Goal: Task Accomplishment & Management: Manage account settings

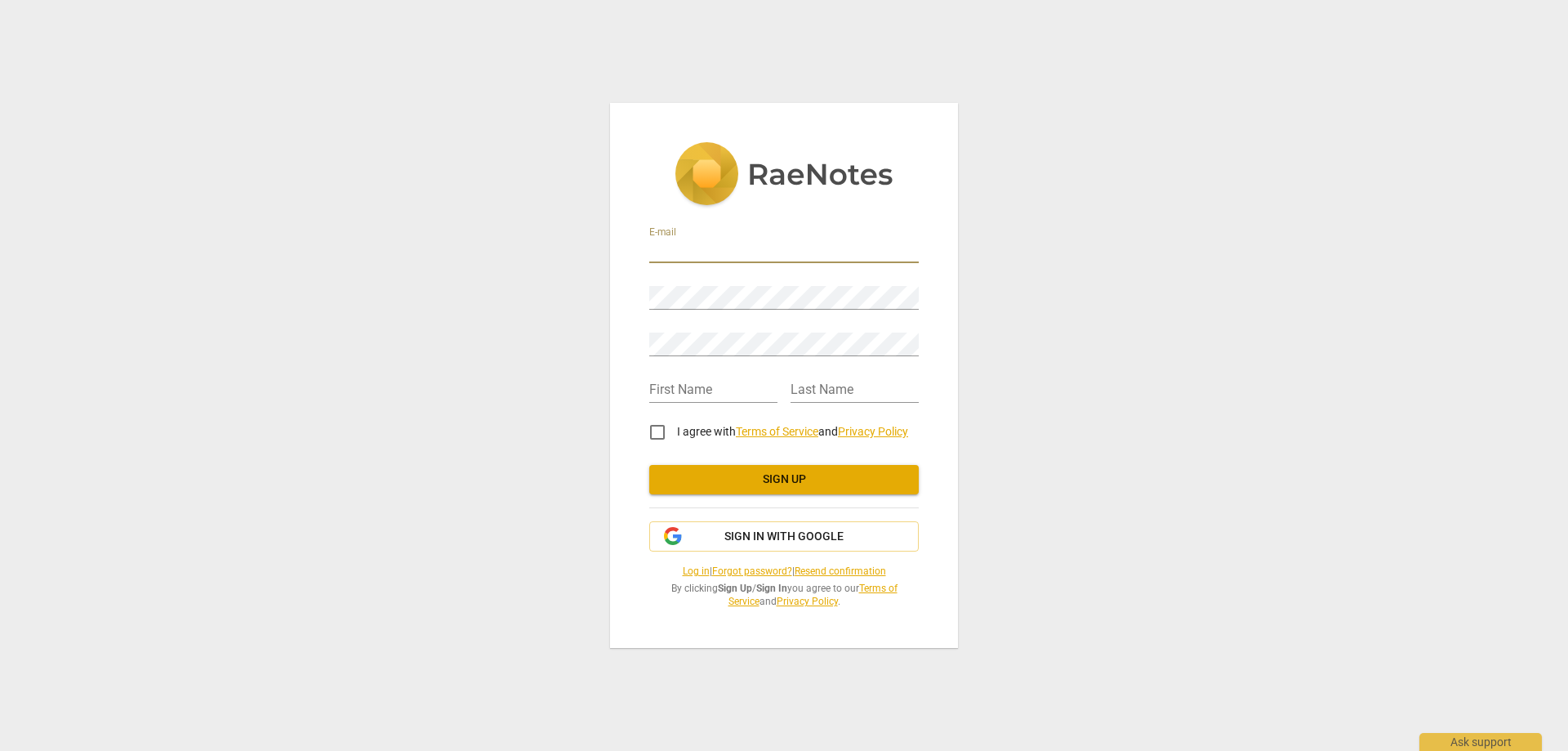
type input "[DOMAIN_NAME][EMAIL_ADDRESS][DOMAIN_NAME]"
type input "Daisy"
type input "Tse"
click at [658, 432] on input "I agree with Terms of Service and Privacy Policy" at bounding box center [656, 431] width 39 height 39
checkbox input "true"
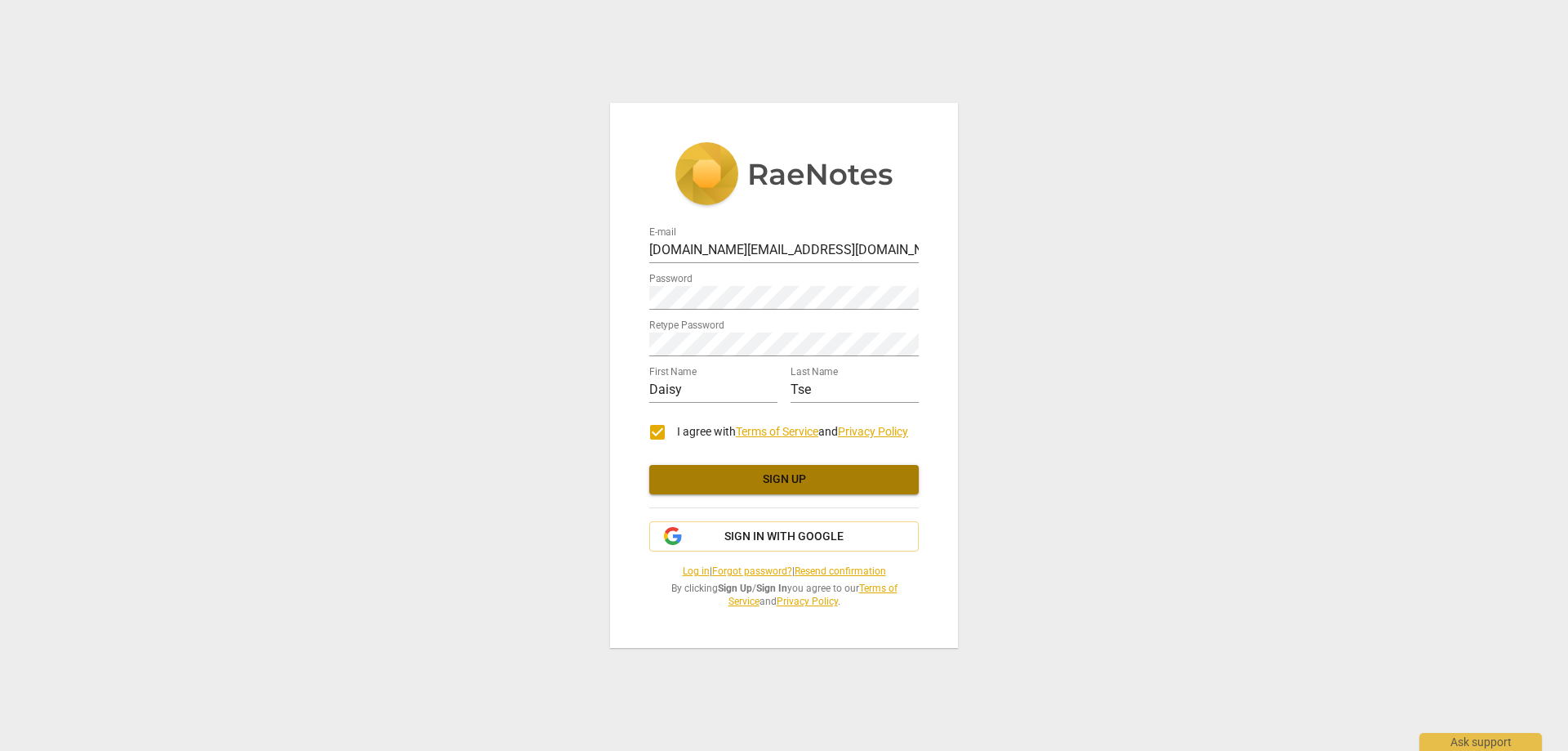
click at [711, 477] on span "Sign up" at bounding box center [784, 479] width 243 height 16
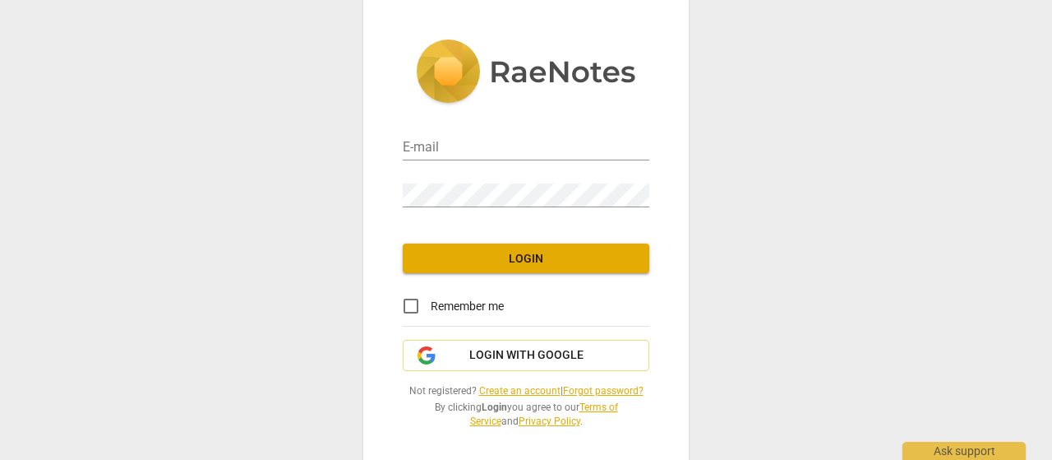
type input "[DOMAIN_NAME][EMAIL_ADDRESS][DOMAIN_NAME]"
click at [582, 251] on span "Login" at bounding box center [526, 259] width 220 height 16
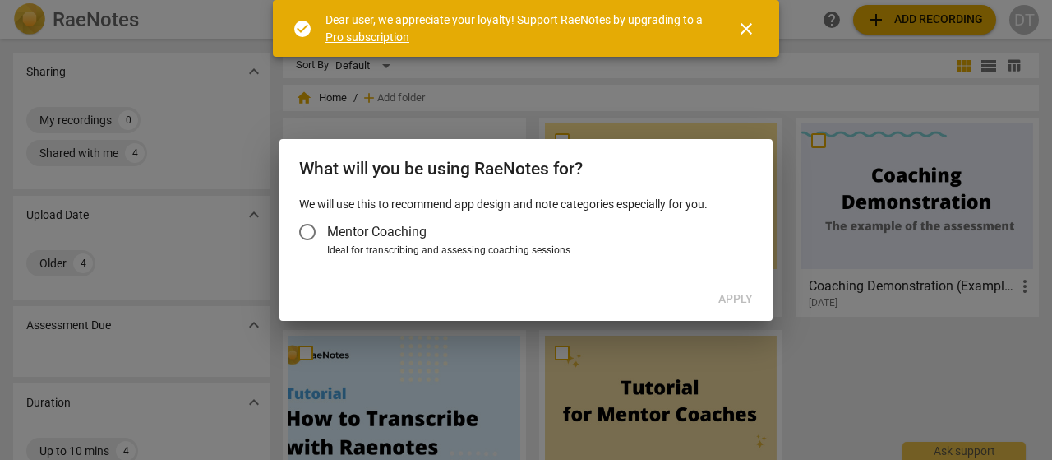
click at [365, 233] on span "Mentor Coaching" at bounding box center [376, 231] width 99 height 19
click at [327, 233] on input "Mentor Coaching" at bounding box center [307, 231] width 39 height 39
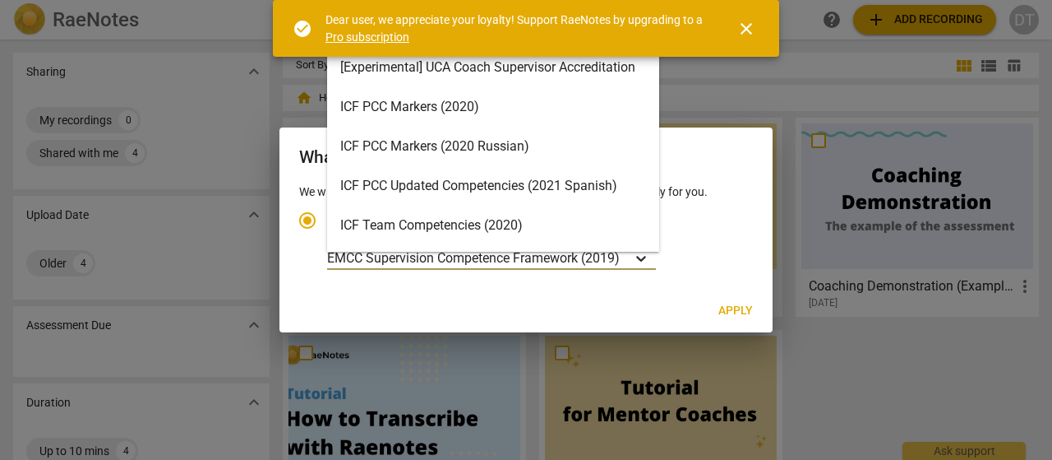
click at [640, 254] on icon "Account type" at bounding box center [641, 258] width 16 height 16
click at [0, 0] on input "Ideal for transcribing and assessing coaching sessions 15 results available. Us…" at bounding box center [0, 0] width 0 height 0
click at [516, 110] on div "ICF PCC Markers (2020)" at bounding box center [493, 106] width 332 height 39
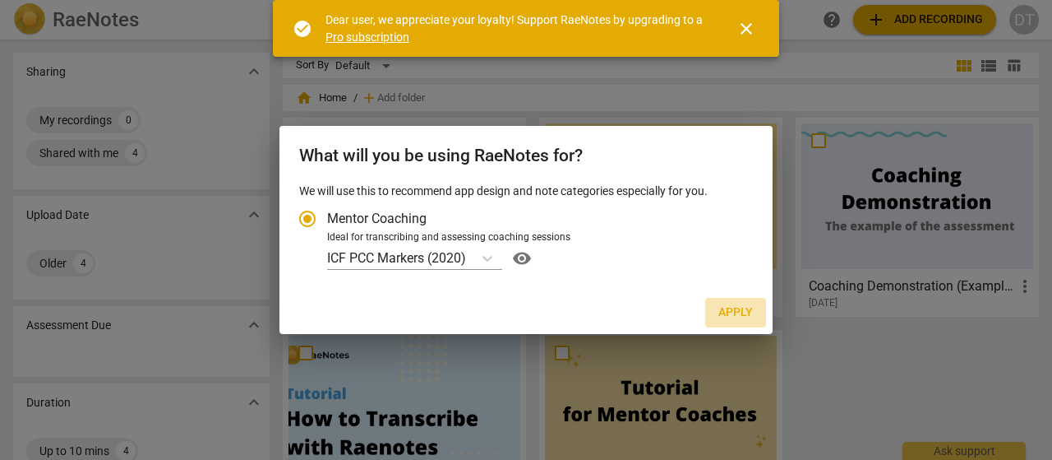
click at [746, 310] on span "Apply" at bounding box center [736, 312] width 35 height 16
radio input "false"
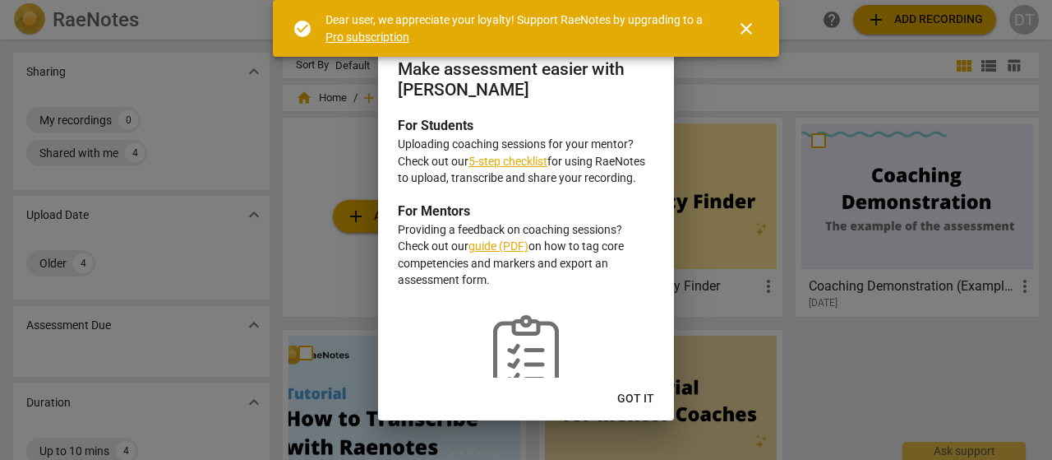
scroll to position [60, 0]
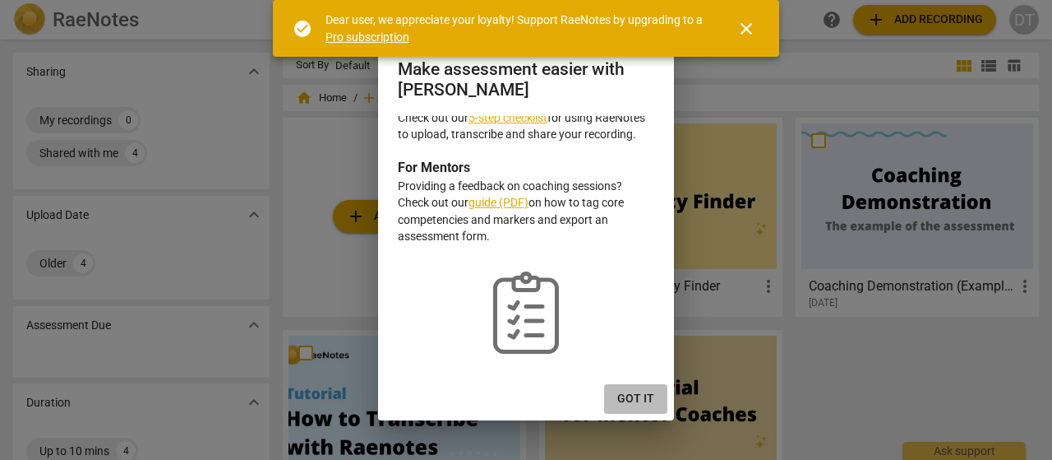
click at [628, 395] on span "Got it" at bounding box center [635, 399] width 37 height 16
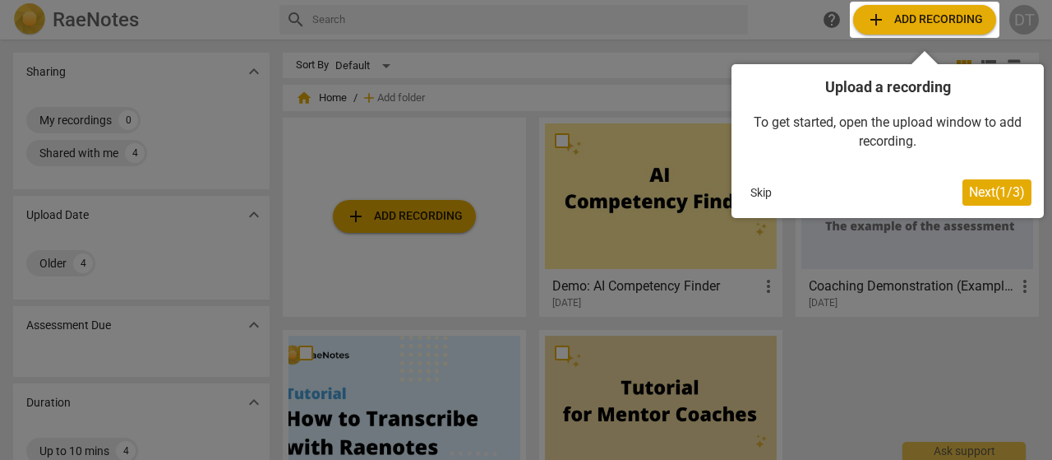
click at [763, 190] on button "Skip" at bounding box center [761, 192] width 35 height 25
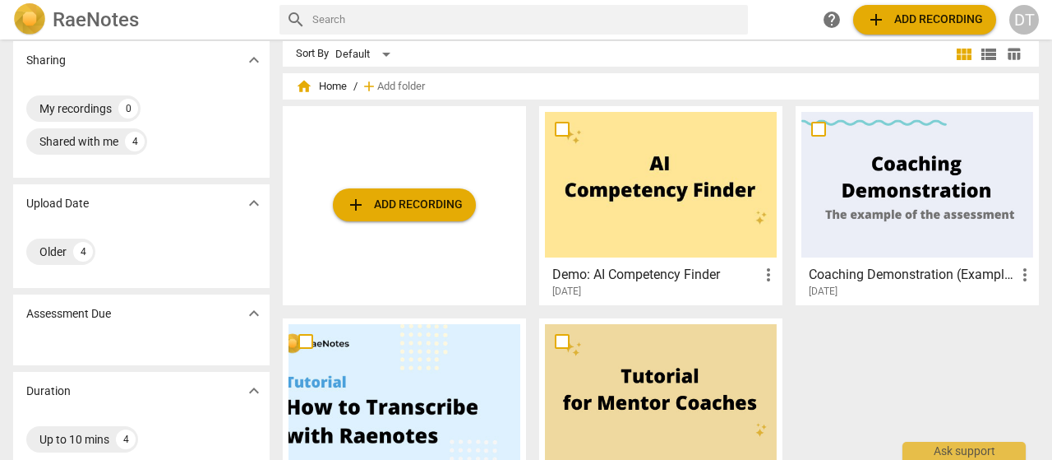
scroll to position [0, 0]
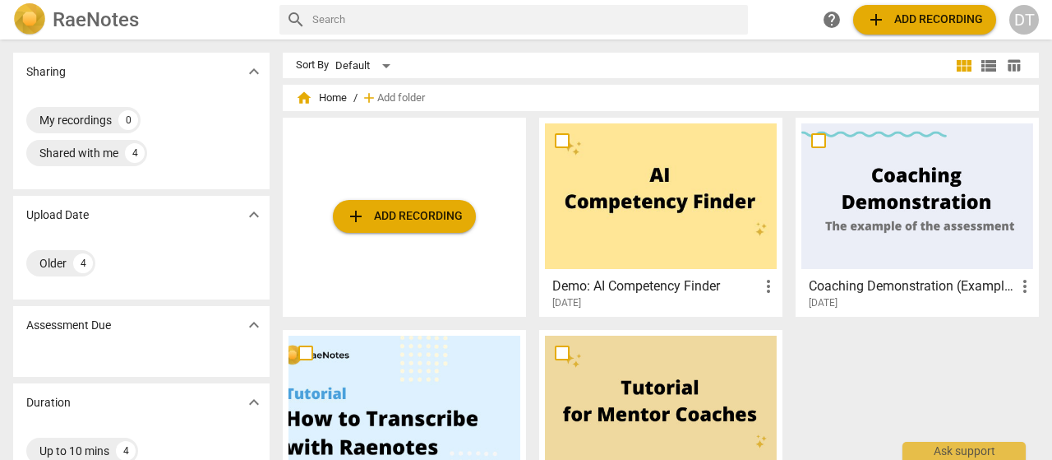
click at [1029, 20] on div "DT" at bounding box center [1025, 20] width 30 height 30
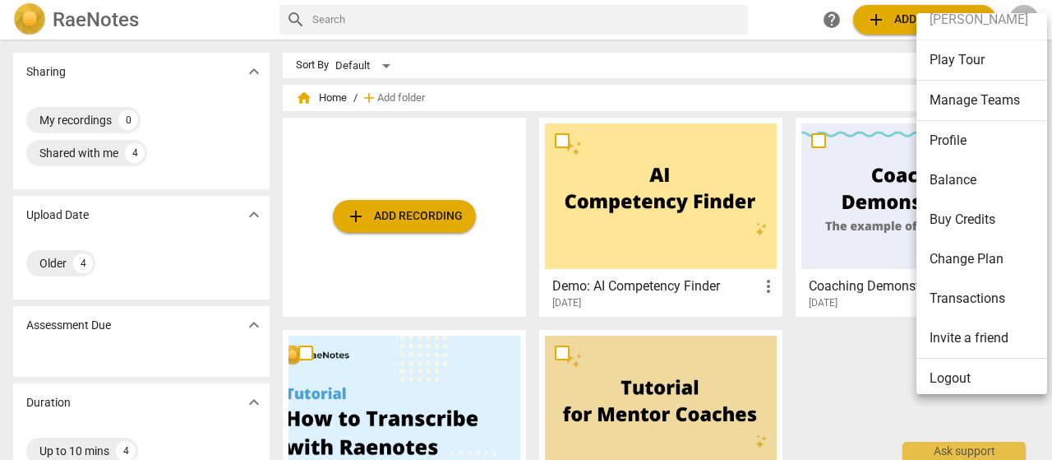
scroll to position [29, 0]
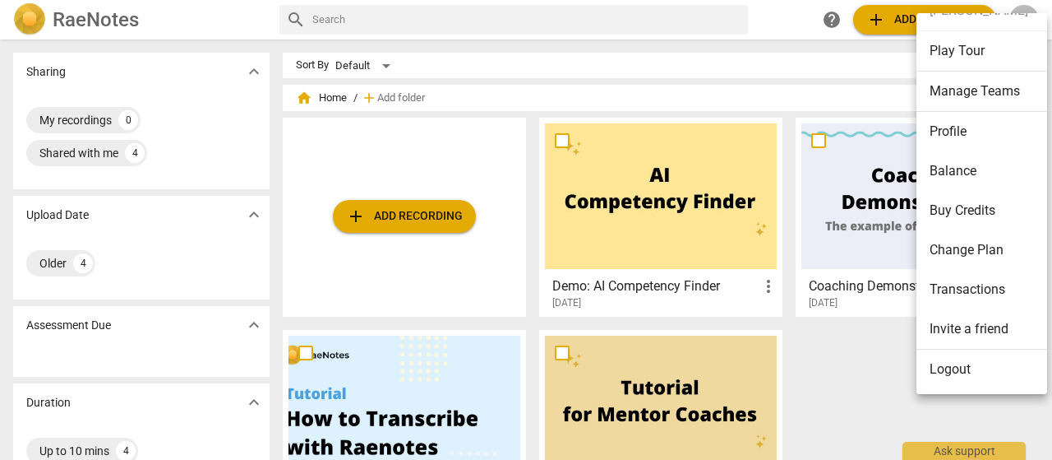
click at [670, 67] on div at bounding box center [526, 230] width 1052 height 460
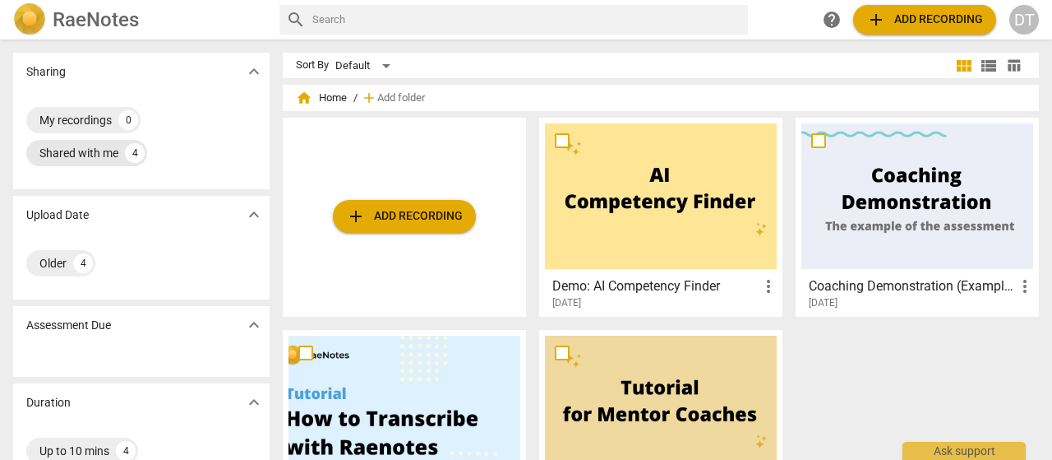
click at [97, 157] on div "Shared with me" at bounding box center [78, 153] width 79 height 16
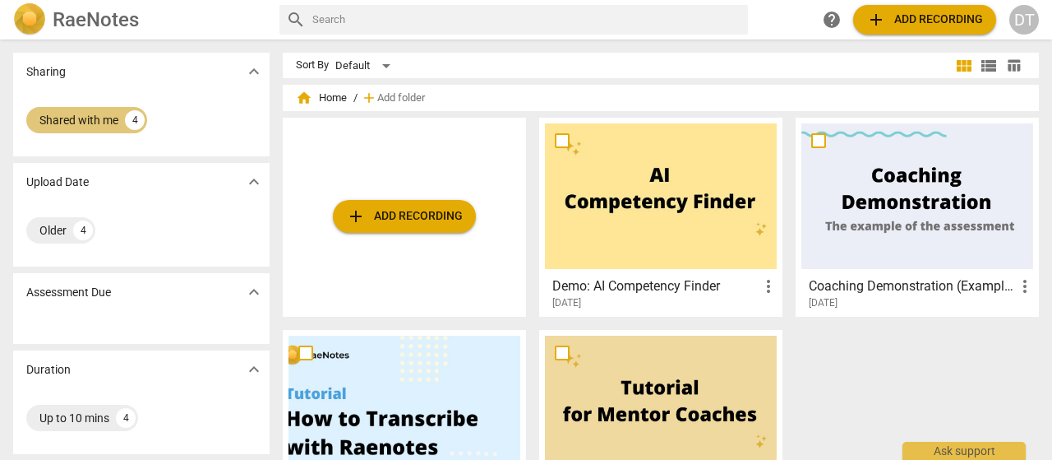
click at [78, 119] on div "Shared with me" at bounding box center [78, 120] width 79 height 16
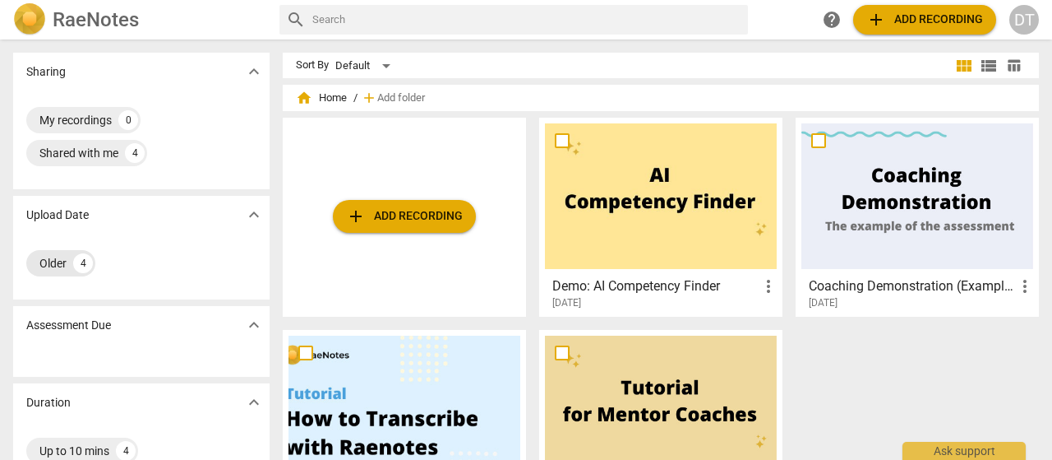
click at [55, 262] on div "Older" at bounding box center [52, 263] width 27 height 16
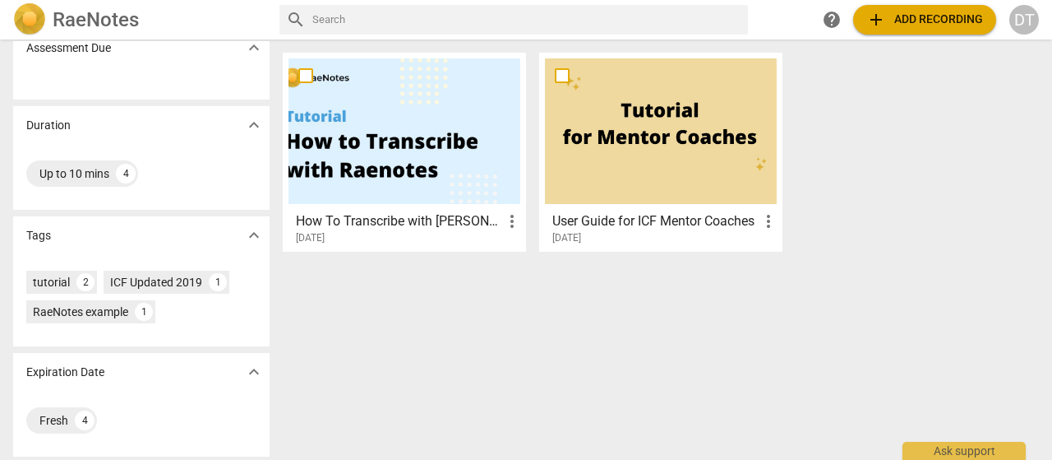
scroll to position [280, 0]
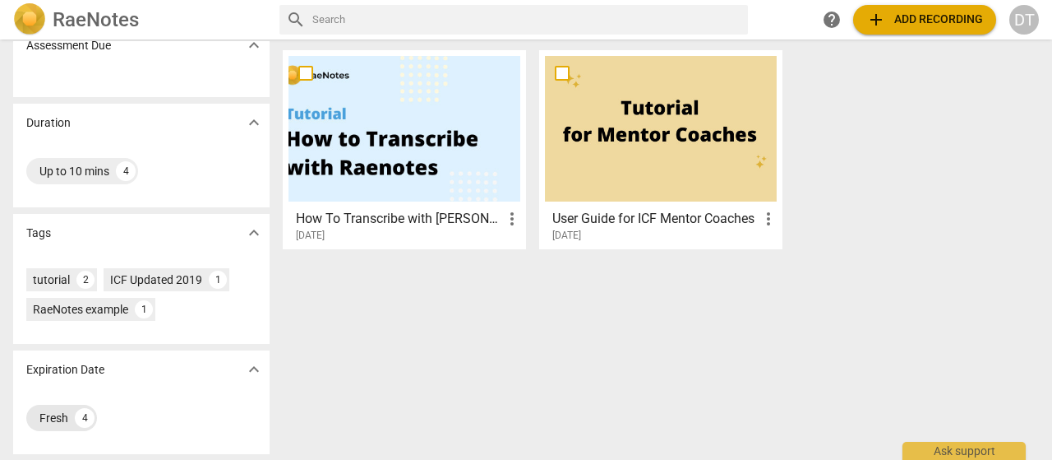
click at [77, 415] on div "4" at bounding box center [85, 418] width 20 height 20
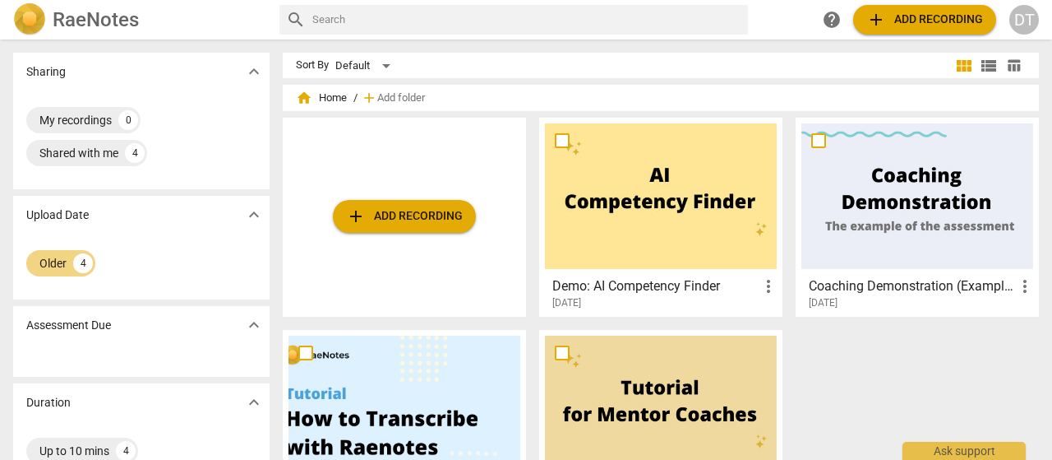
click at [695, 220] on div at bounding box center [661, 196] width 232 height 146
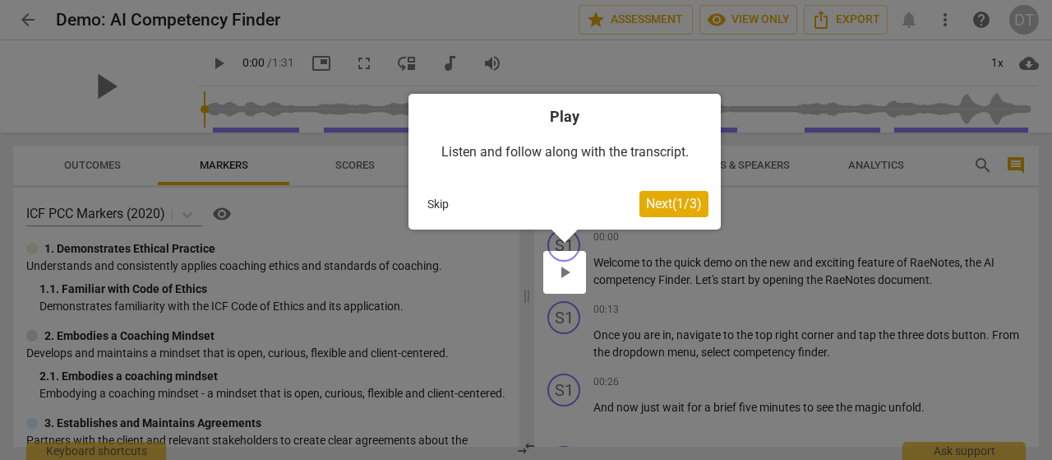
click at [442, 196] on button "Skip" at bounding box center [438, 204] width 35 height 25
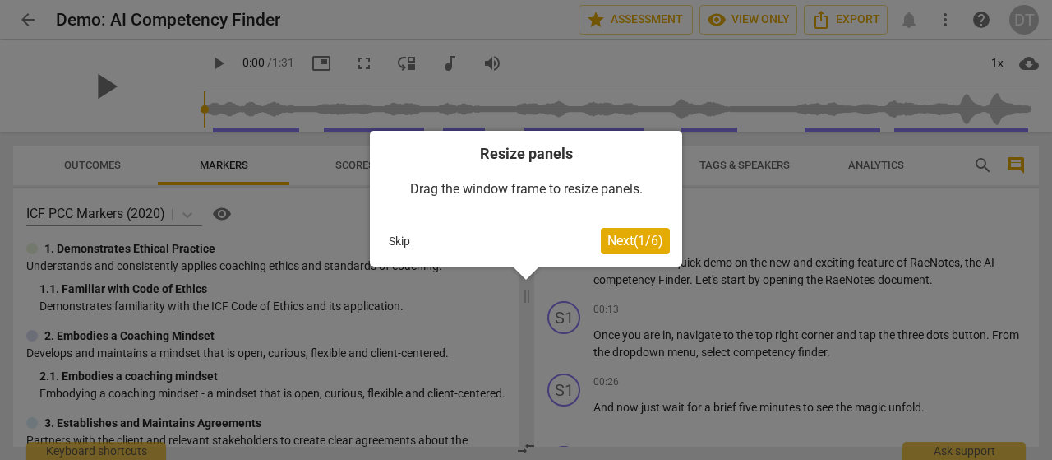
click at [399, 243] on button "Skip" at bounding box center [399, 241] width 35 height 25
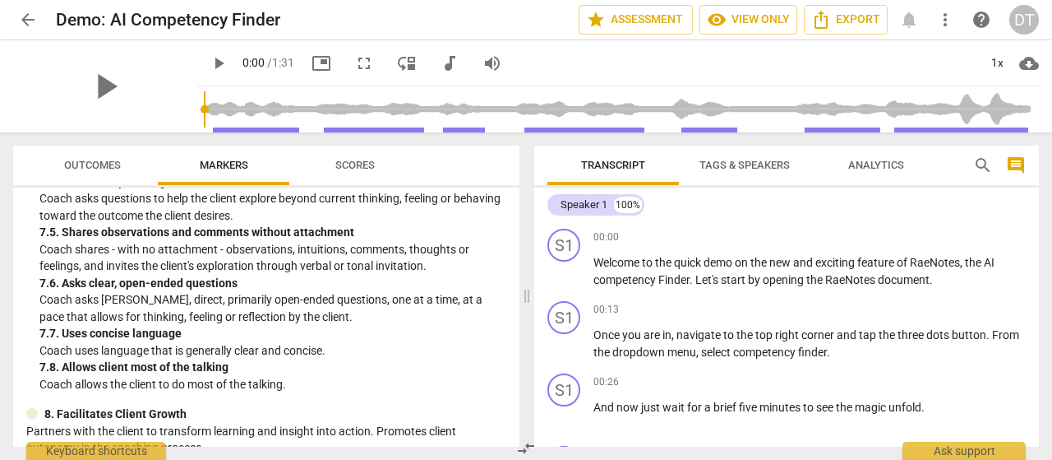
scroll to position [1644, 0]
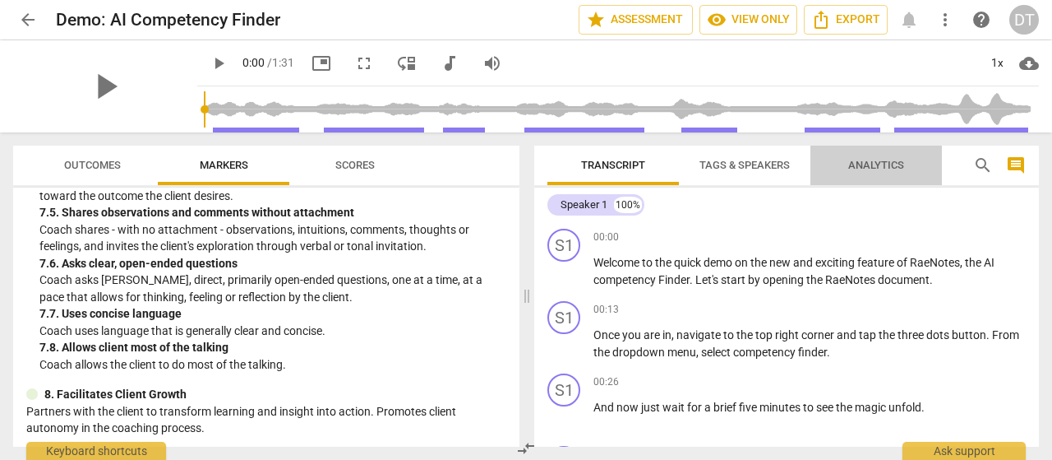
click at [899, 165] on span "Analytics" at bounding box center [877, 165] width 56 height 12
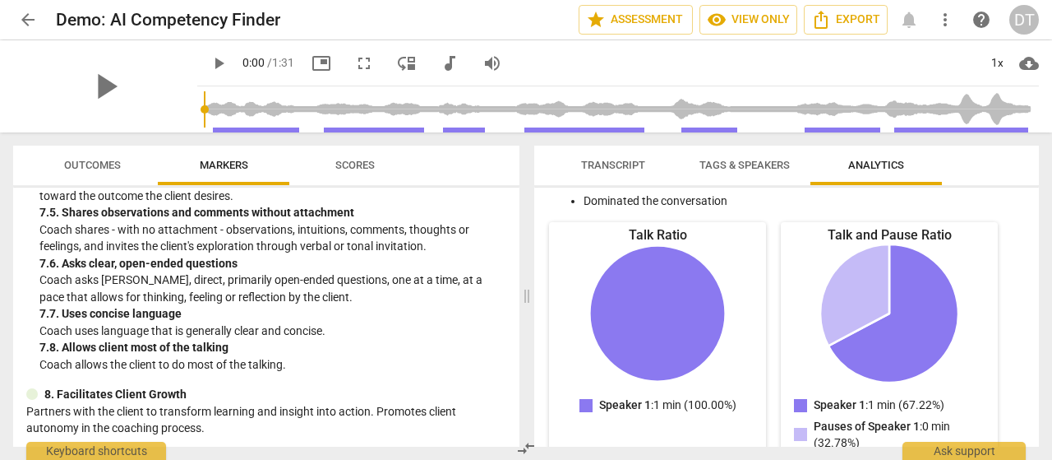
scroll to position [0, 0]
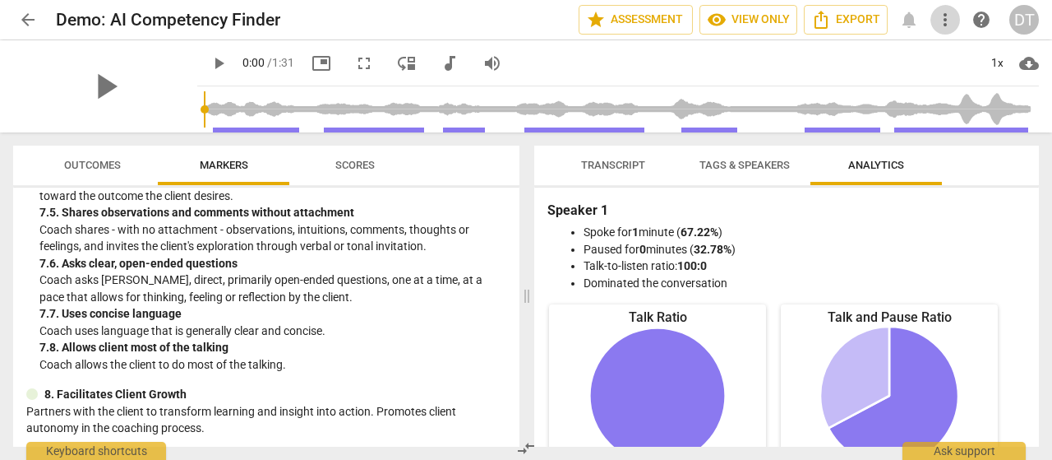
click at [941, 23] on span "more_vert" at bounding box center [946, 20] width 20 height 20
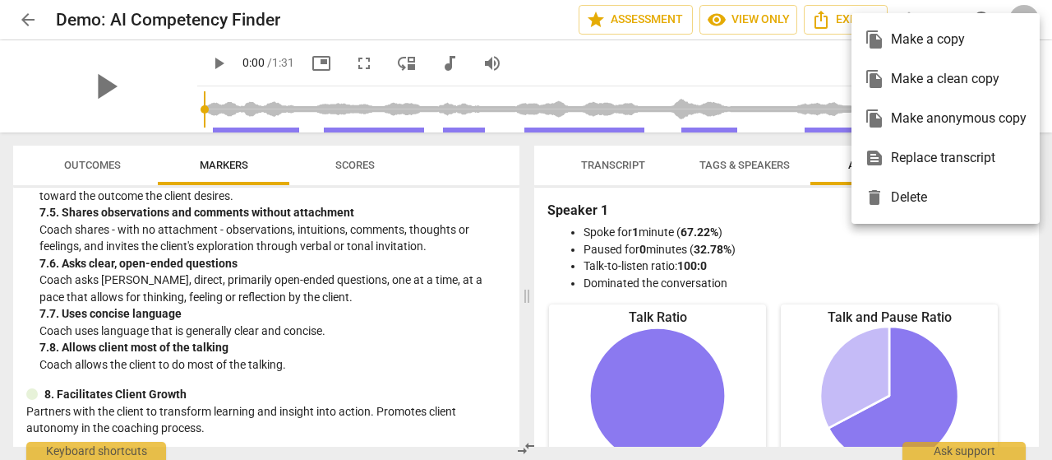
click at [631, 22] on div at bounding box center [526, 230] width 1052 height 460
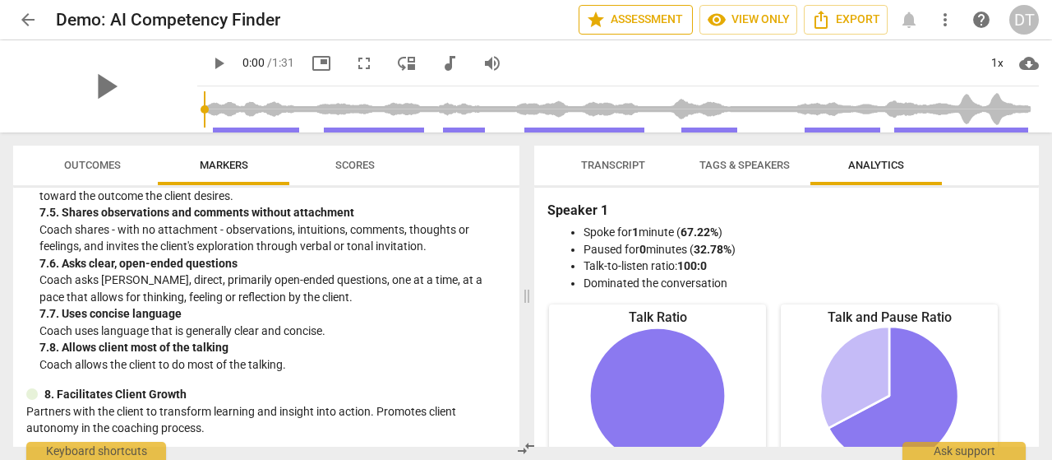
click at [631, 22] on span "star Assessment" at bounding box center [635, 20] width 99 height 20
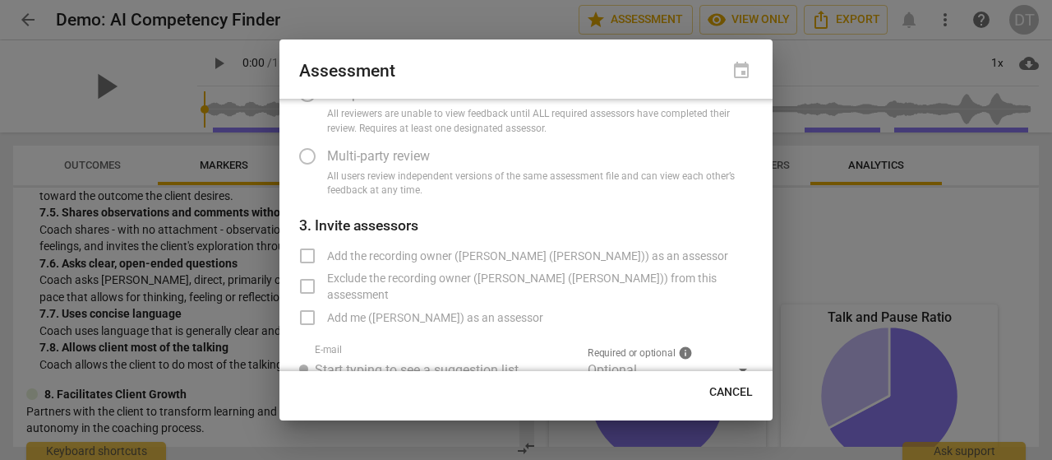
scroll to position [196, 0]
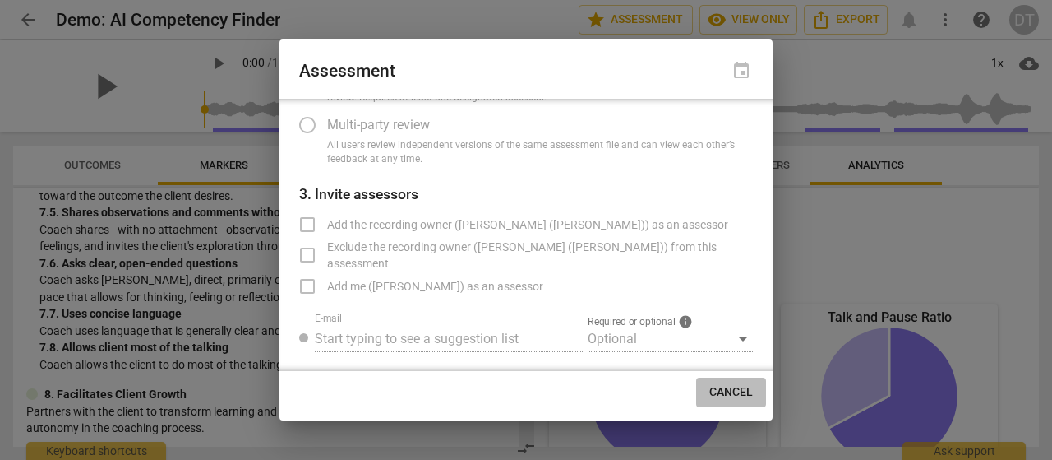
click at [728, 396] on span "Cancel" at bounding box center [732, 392] width 44 height 16
radio input "false"
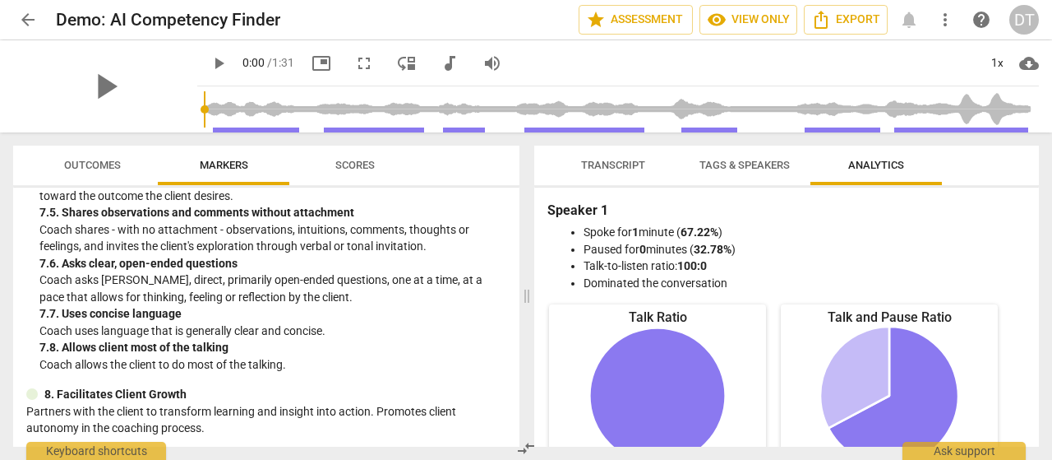
click at [1023, 19] on div "DT" at bounding box center [1025, 20] width 30 height 30
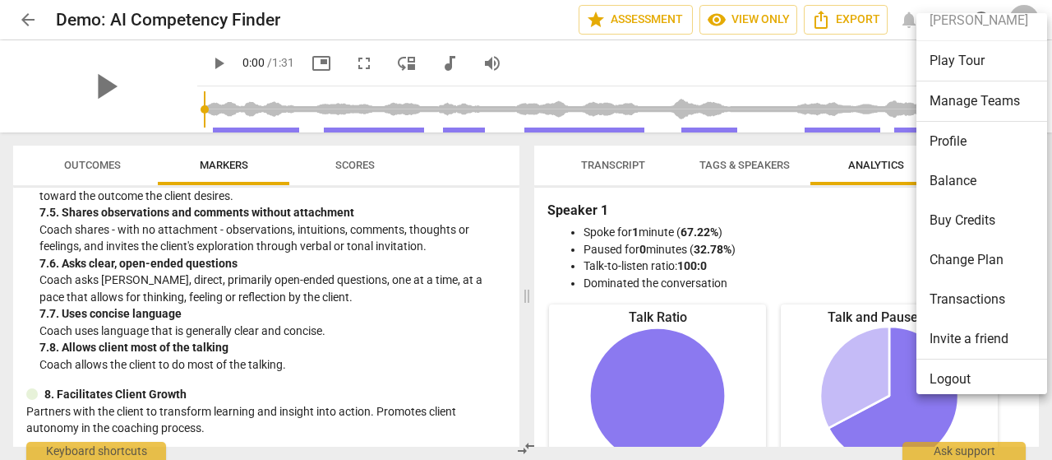
scroll to position [29, 0]
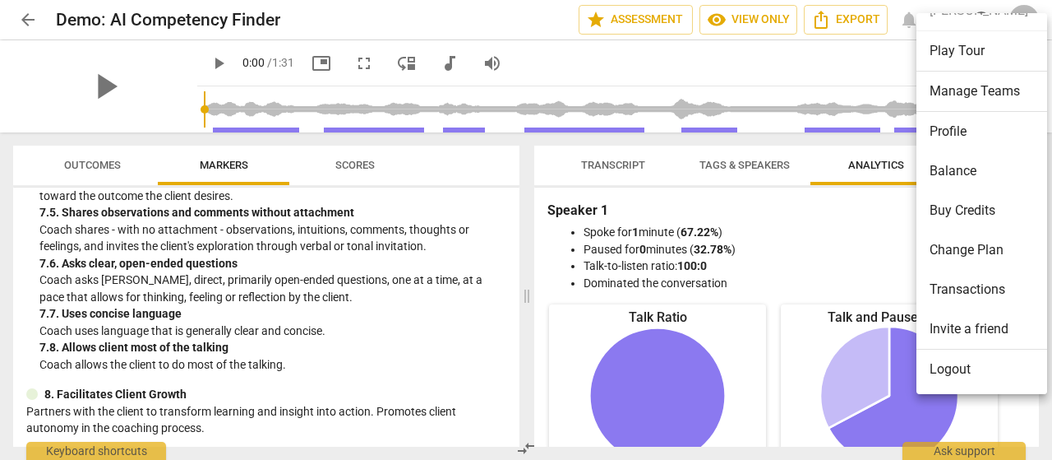
click at [954, 373] on li "Logout" at bounding box center [985, 368] width 136 height 39
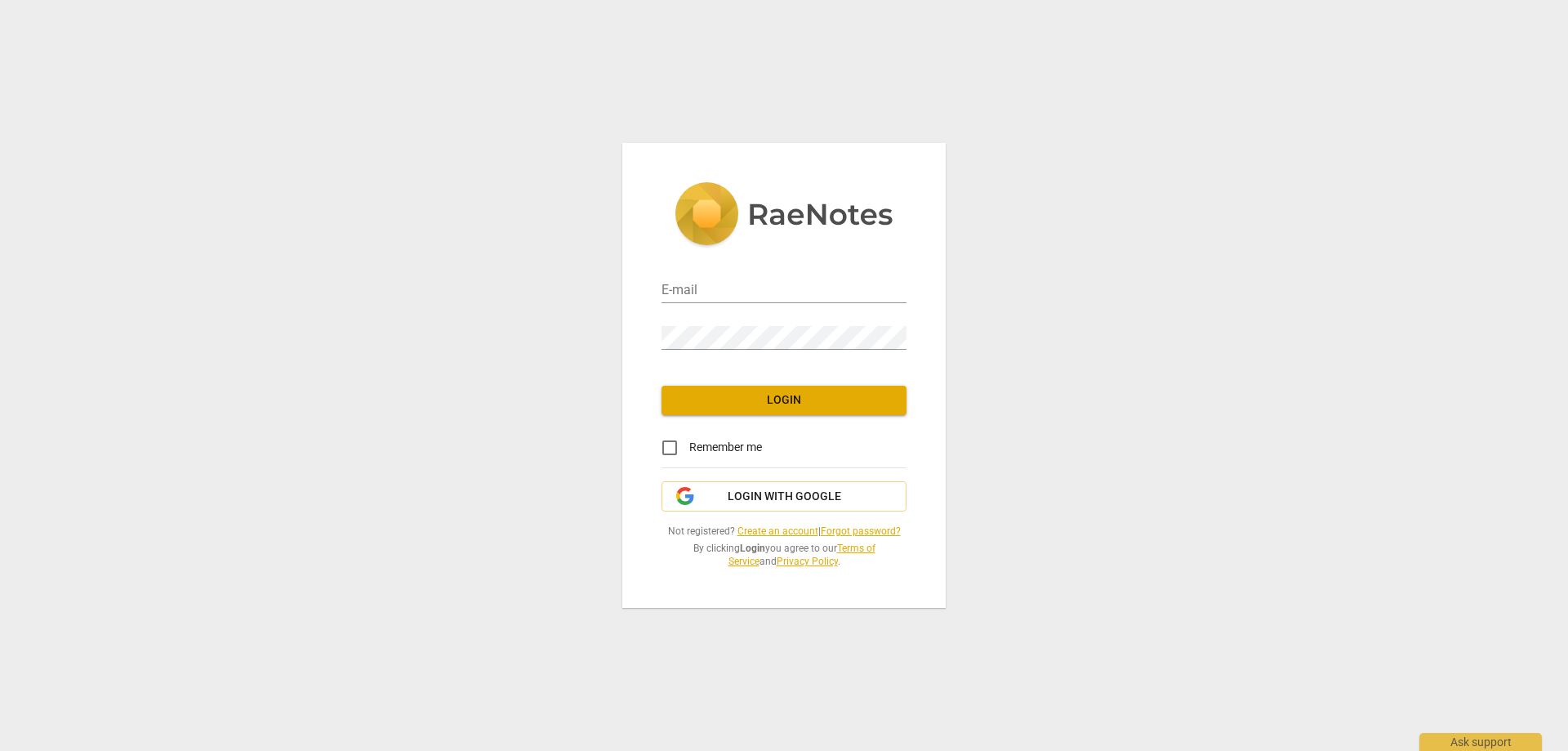
type input "[DOMAIN_NAME][EMAIL_ADDRESS][DOMAIN_NAME]"
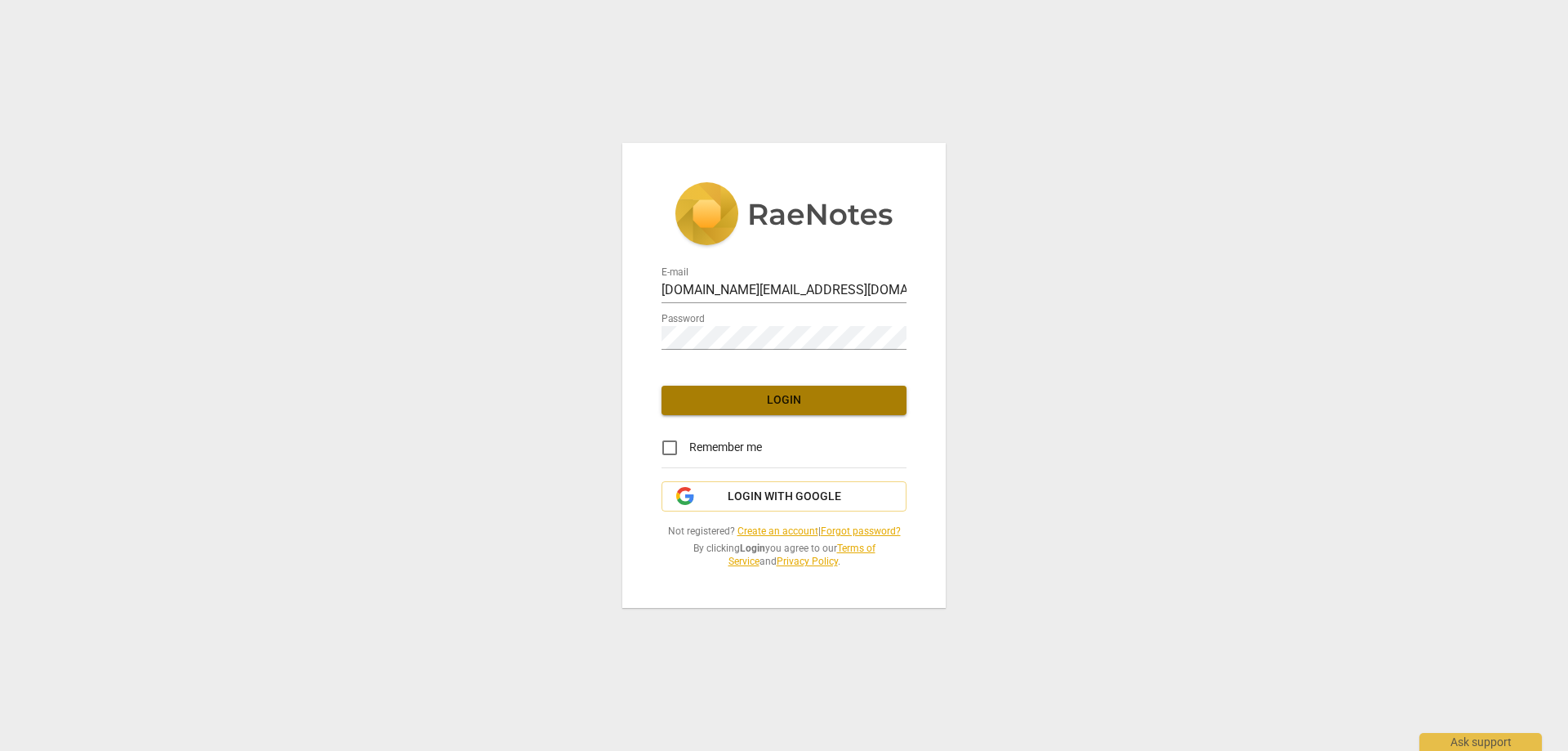
click at [788, 400] on span "Login" at bounding box center [784, 400] width 218 height 16
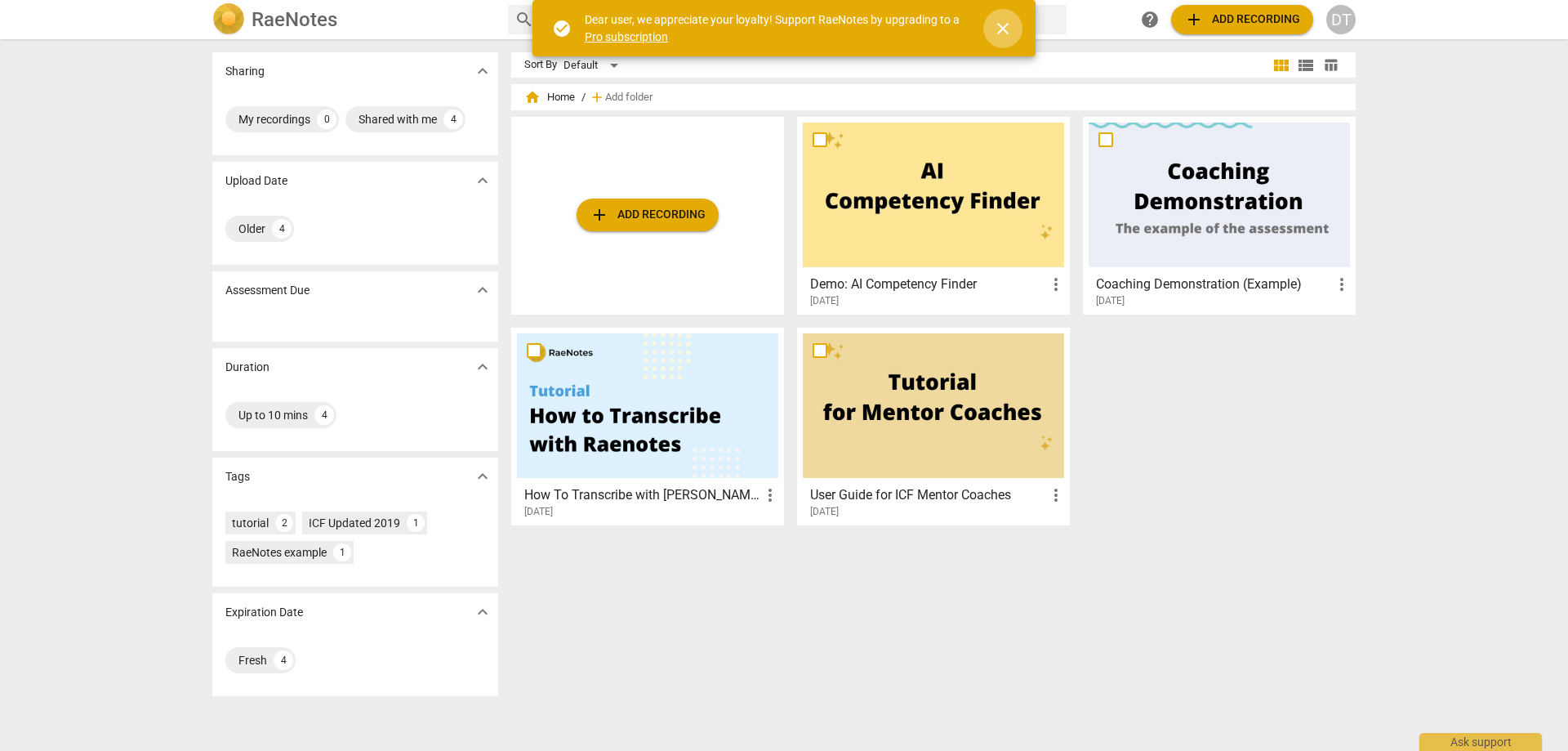
click at [1003, 35] on span "close" at bounding box center [1003, 29] width 20 height 20
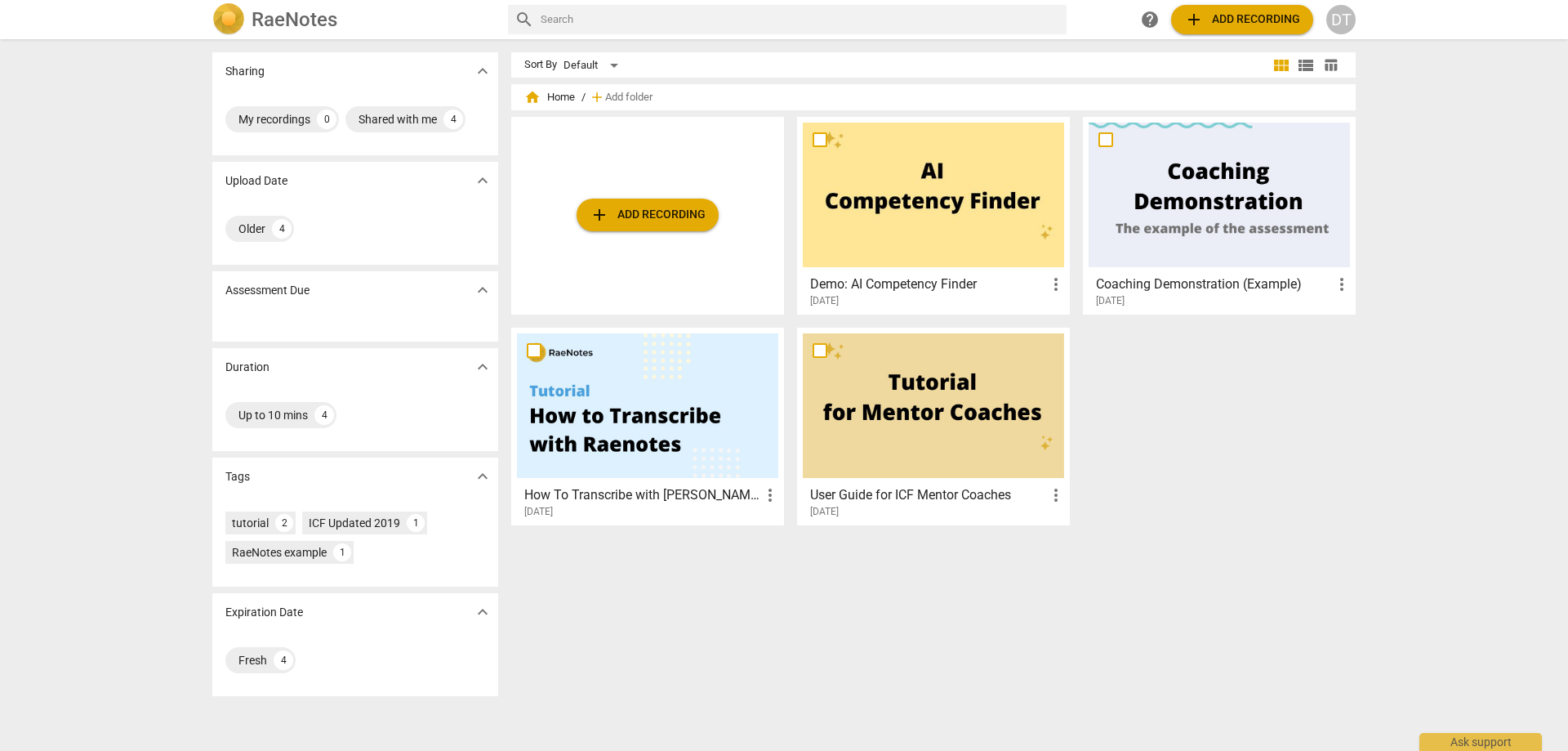
click at [1189, 16] on span "add" at bounding box center [1194, 20] width 20 height 20
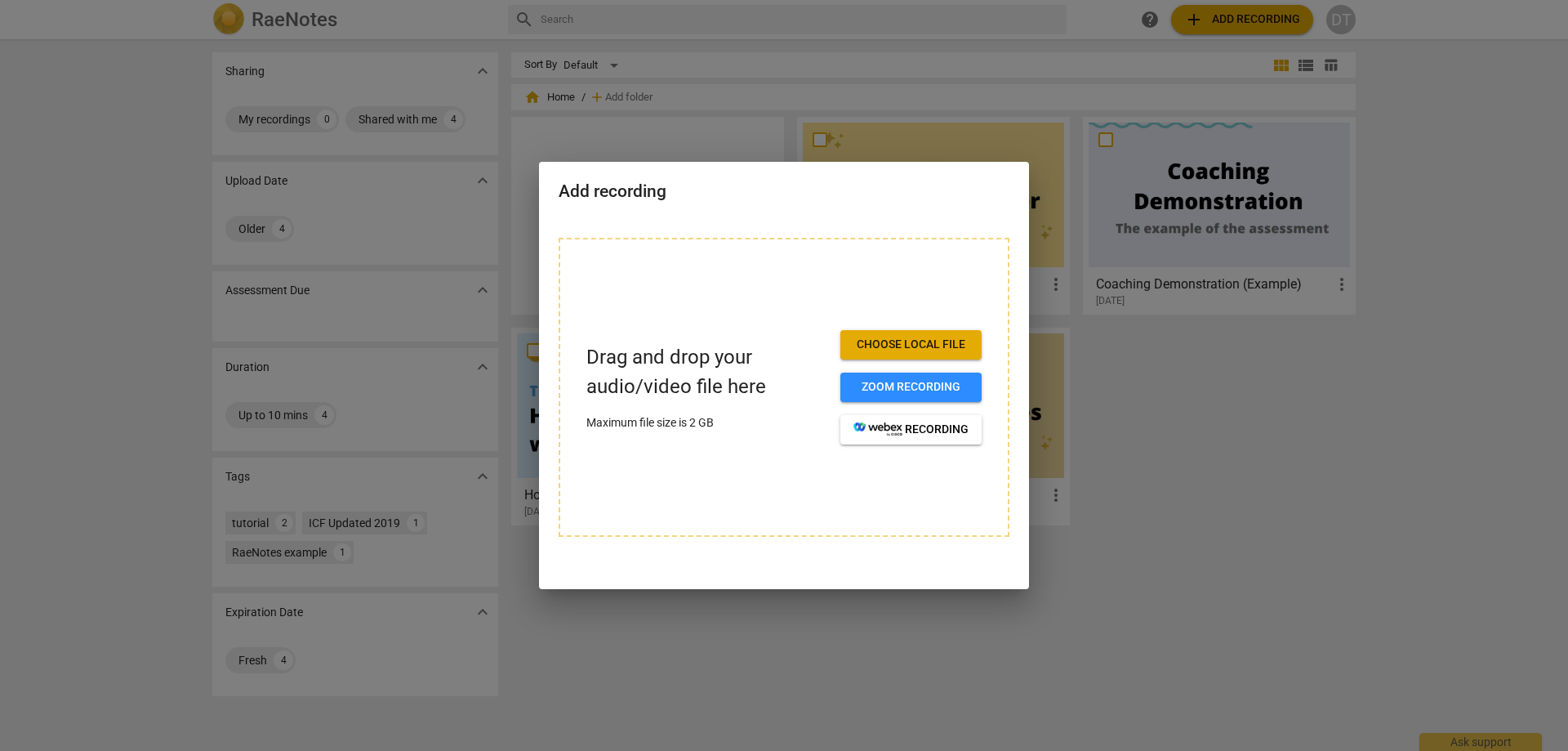
click at [1343, 470] on div at bounding box center [784, 376] width 1568 height 751
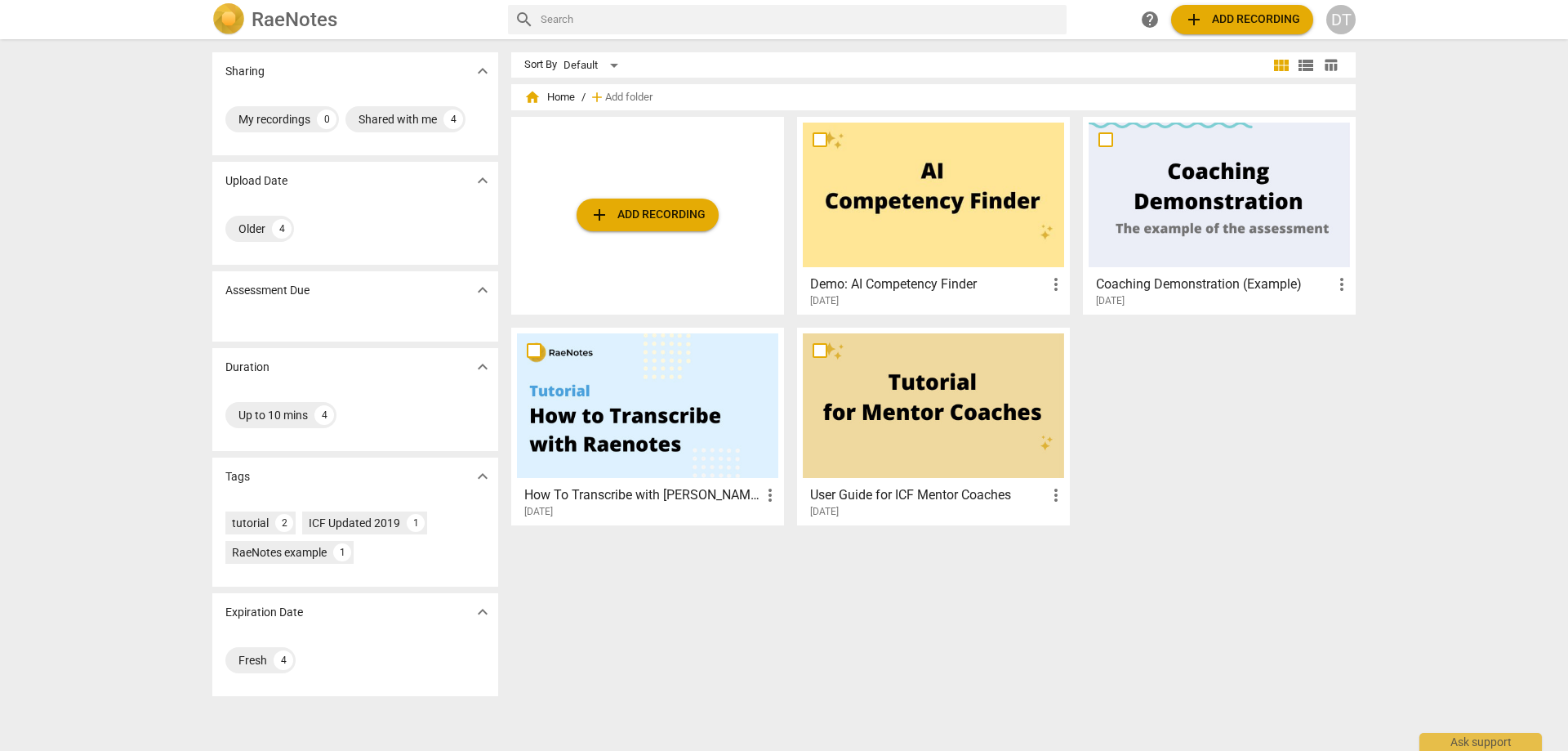
click at [596, 21] on input "text" at bounding box center [799, 20] width 519 height 26
type input "AI assessment"
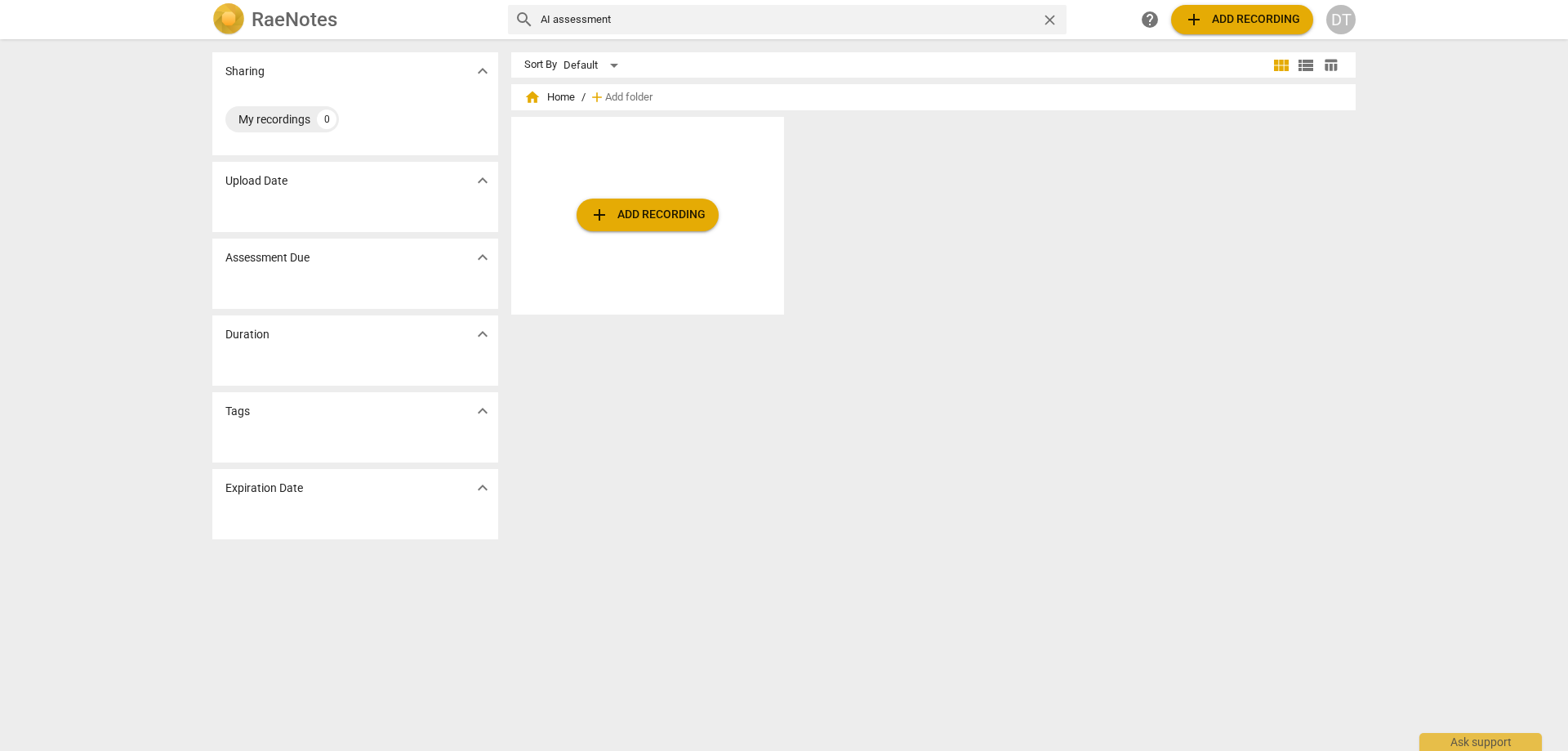
click at [641, 22] on input "AI assessment" at bounding box center [786, 20] width 494 height 26
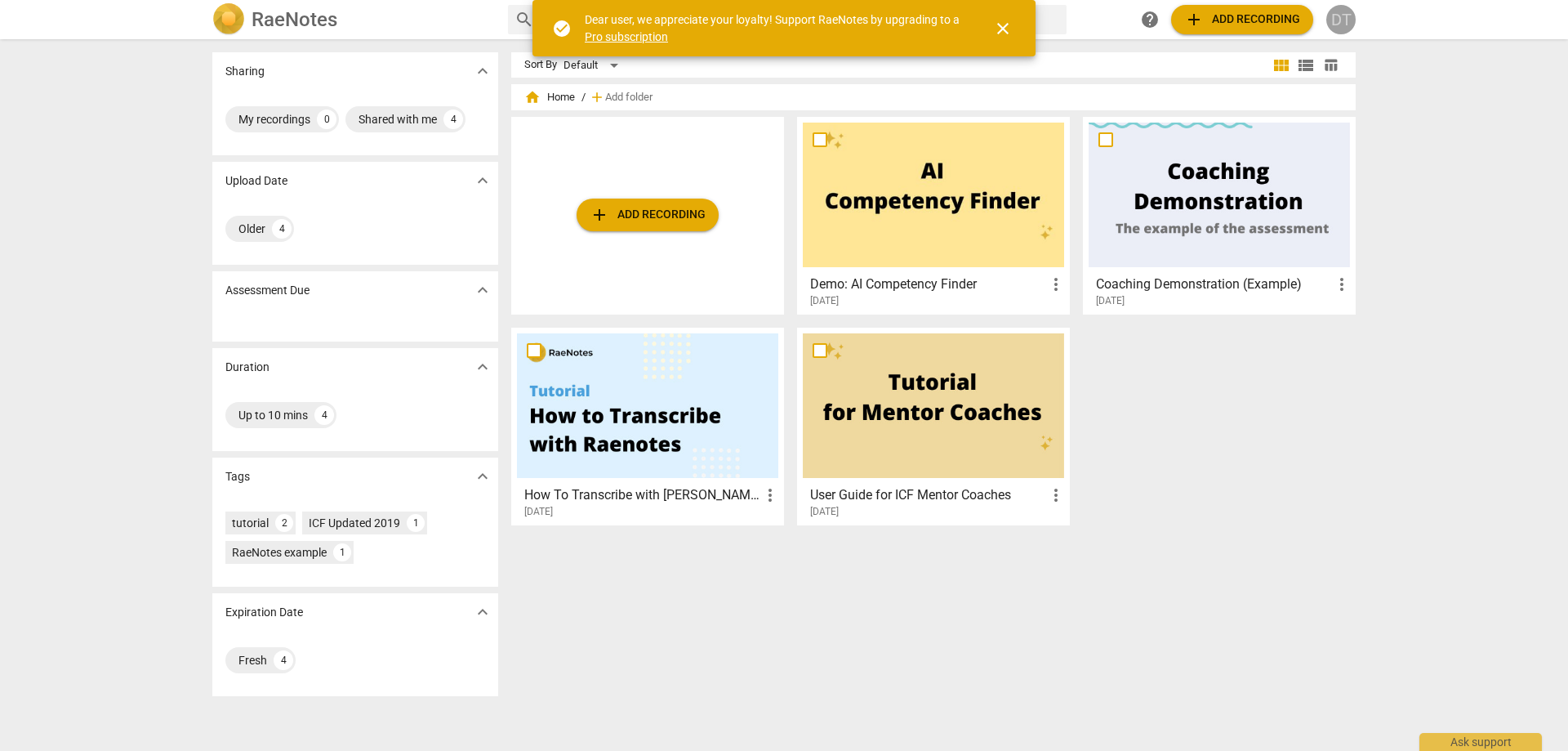
click at [1332, 21] on div "DT" at bounding box center [1341, 20] width 30 height 30
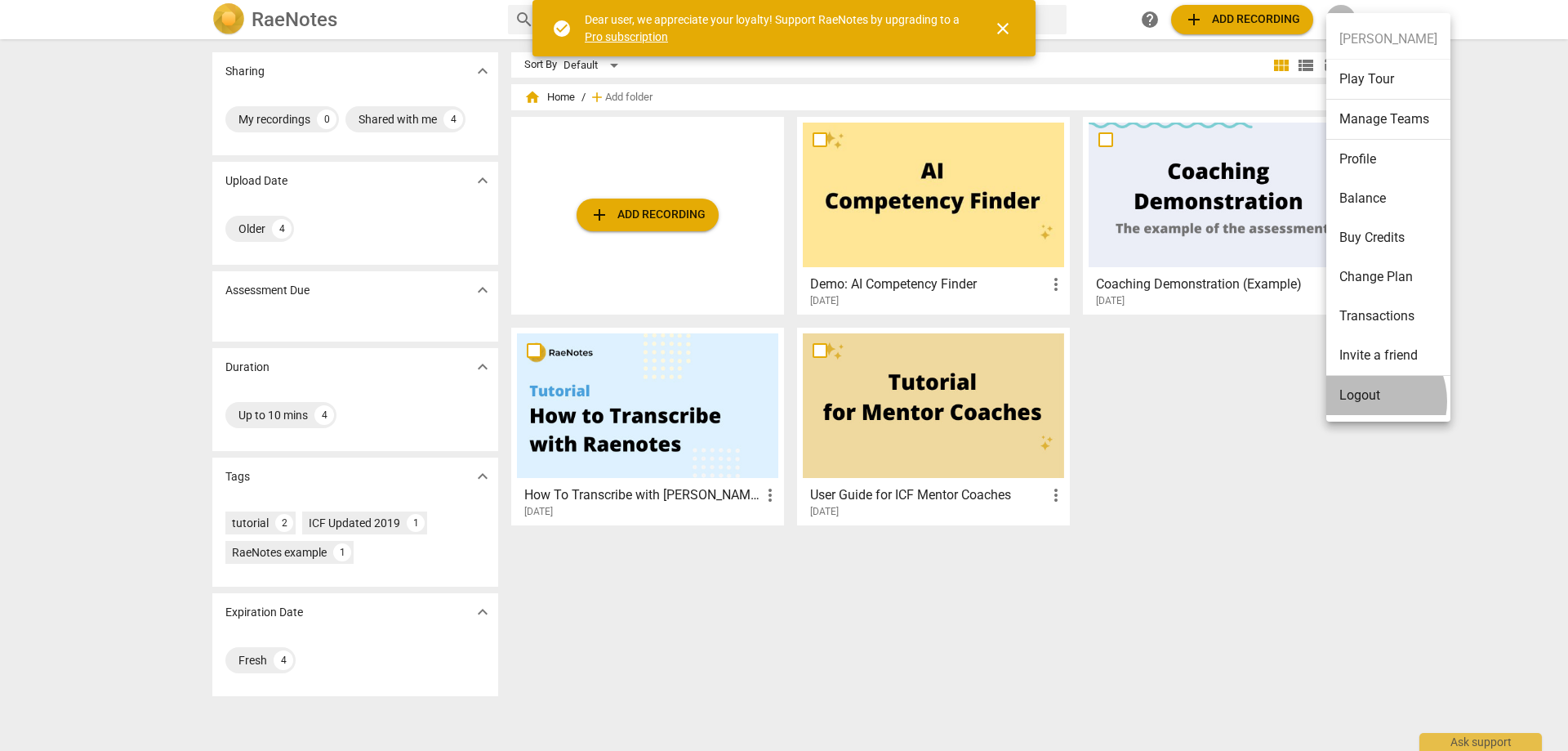
click at [1363, 401] on li "Logout" at bounding box center [1387, 394] width 124 height 39
